Goal: Task Accomplishment & Management: Manage account settings

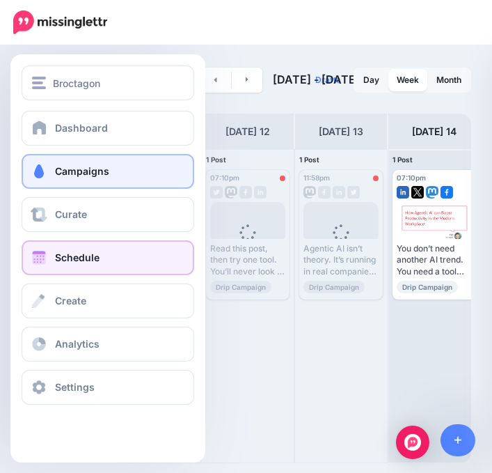
click at [42, 177] on span at bounding box center [39, 171] width 18 height 14
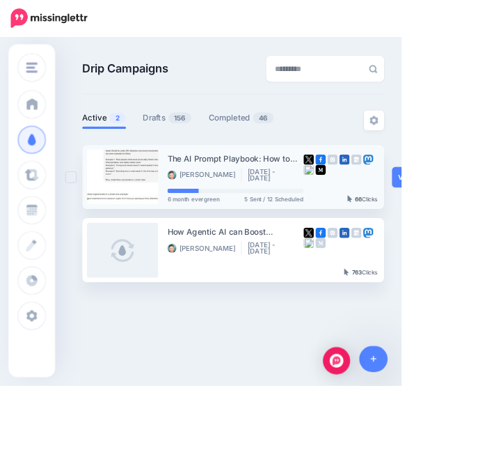
click at [315, 209] on li "[DATE] - [DATE]" at bounding box center [334, 214] width 62 height 17
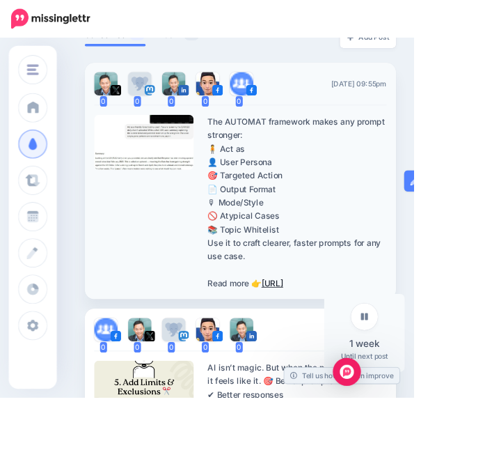
scroll to position [539, 0]
